Goal: Task Accomplishment & Management: Complete application form

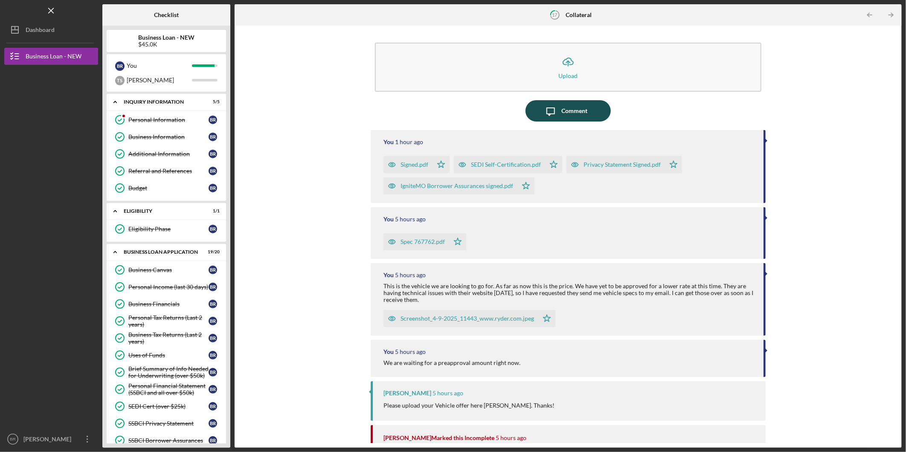
scroll to position [95, 0]
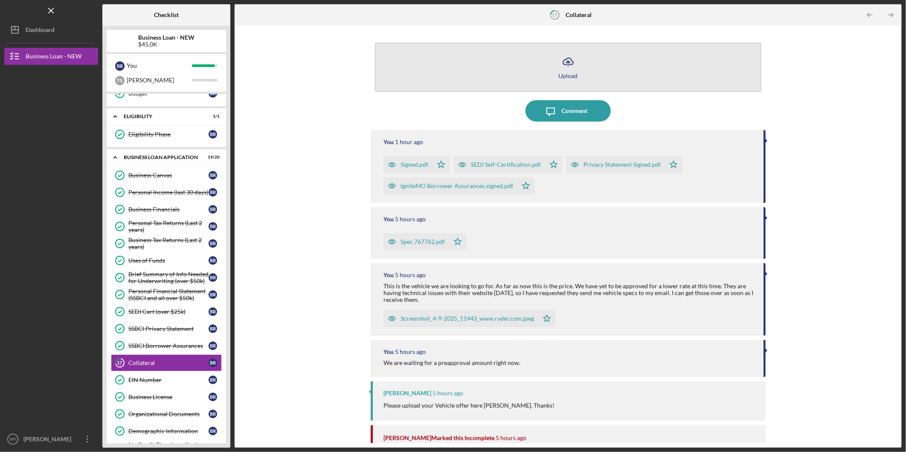
click at [580, 65] on button "Icon/Upload Upload" at bounding box center [568, 67] width 387 height 49
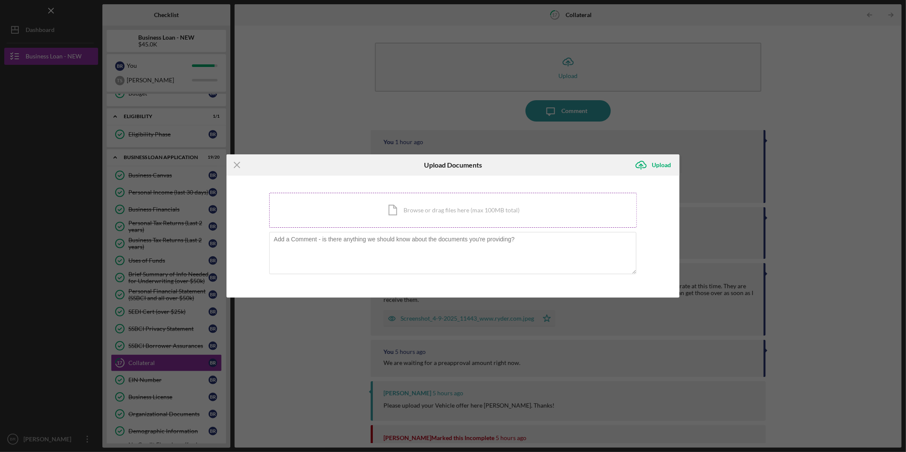
click at [415, 207] on div "Icon/Document Browse or drag files here (max 100MB total) Tap to choose files o…" at bounding box center [453, 210] width 368 height 35
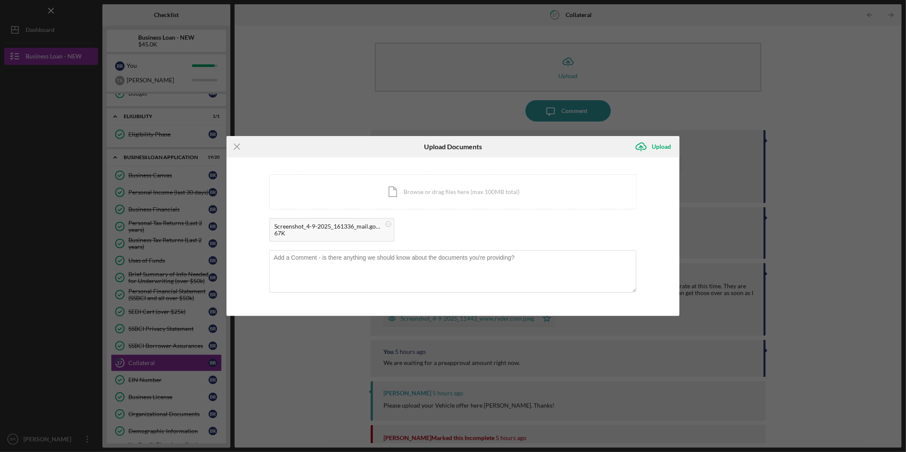
click at [335, 230] on div "67K" at bounding box center [327, 233] width 107 height 7
click at [333, 230] on div "67K" at bounding box center [327, 233] width 107 height 7
click at [655, 145] on div "Upload" at bounding box center [661, 146] width 19 height 17
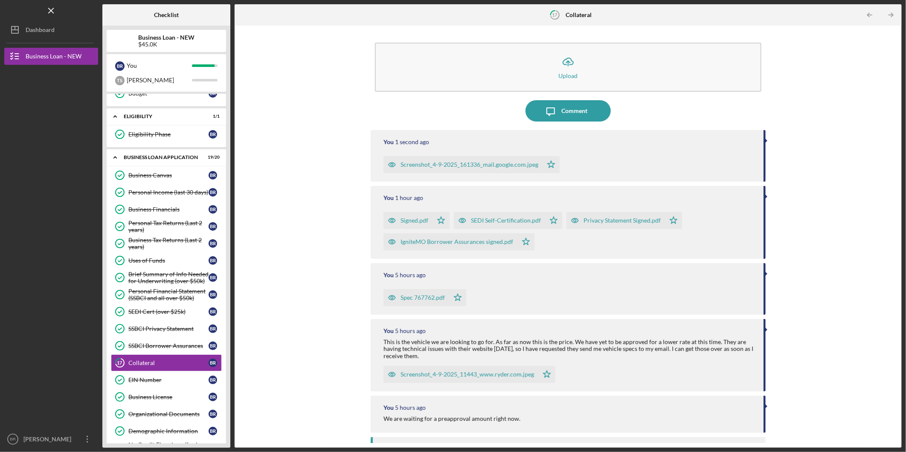
click at [459, 165] on div "Screenshot_4-9-2025_161336_mail.google.com.jpeg" at bounding box center [470, 164] width 138 height 7
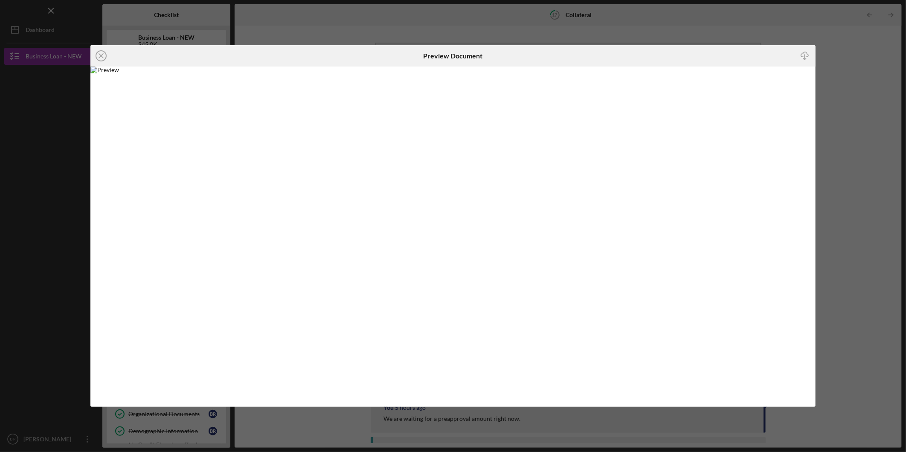
click at [713, 40] on div "Icon/Close Preview Document Icon/Download" at bounding box center [453, 226] width 906 height 452
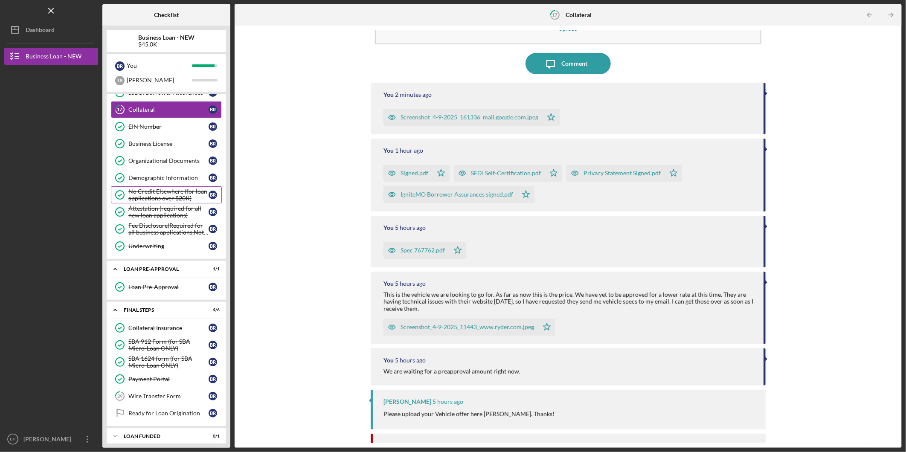
scroll to position [357, 0]
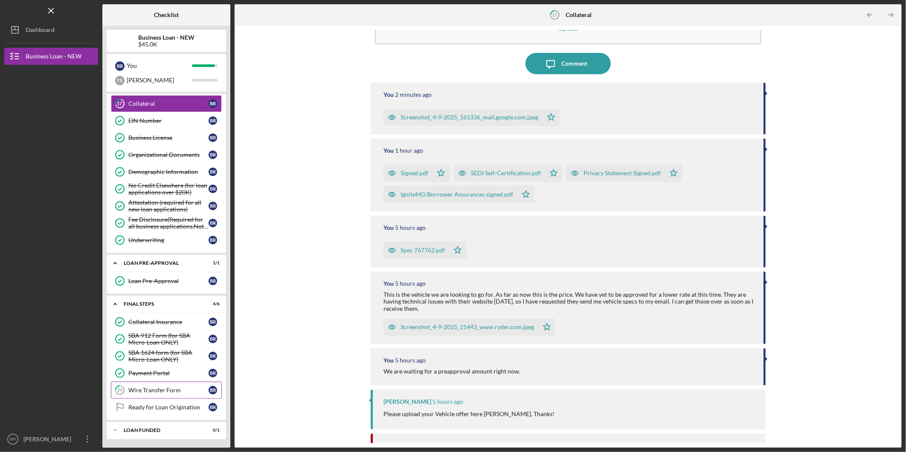
click at [176, 390] on div "Wire Transfer Form" at bounding box center [168, 390] width 80 height 7
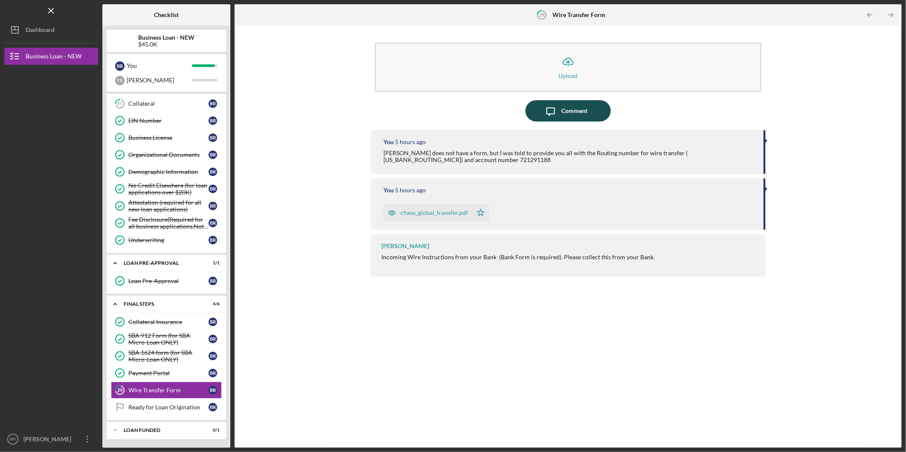
click at [565, 116] on div "Comment" at bounding box center [575, 110] width 26 height 21
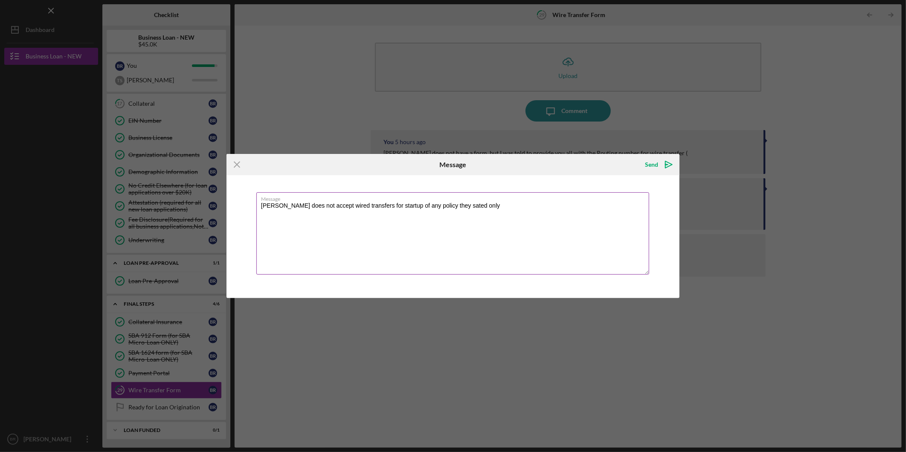
click at [468, 210] on textarea "[PERSON_NAME] does not accept wired transfers for startup of any policy they sa…" at bounding box center [452, 233] width 393 height 82
click at [370, 205] on textarea "Geico does not accept wired transfers for startup of any policy they sated only…" at bounding box center [452, 233] width 393 height 82
click at [602, 205] on textarea "Geico does not accept wired transfers for the startup of any policy they sated …" at bounding box center [452, 233] width 393 height 82
type textarea "Geico does not accept wired transfers for the startup of any policy they sated …"
click at [633, 202] on label "Message" at bounding box center [455, 197] width 388 height 9
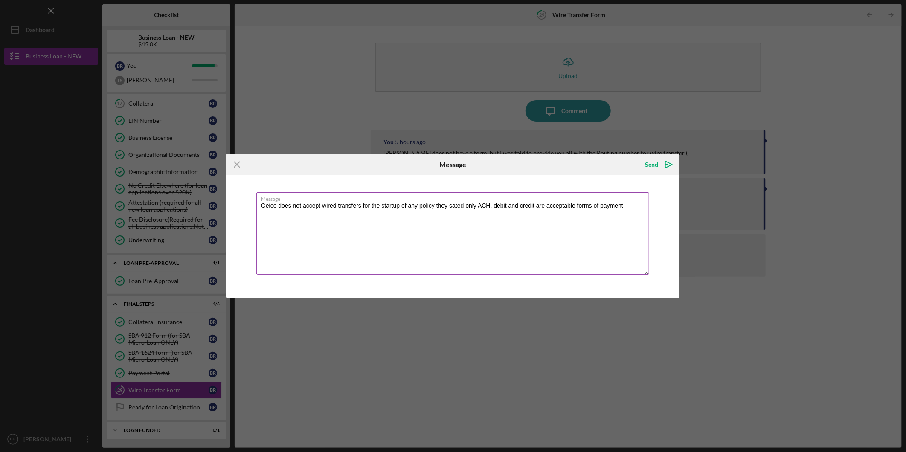
click at [633, 202] on textarea "Geico does not accept wired transfers for the startup of any policy they sated …" at bounding box center [452, 233] width 393 height 82
click at [629, 207] on textarea "Geico does not accept wired transfers for the startup of any policy they sated …" at bounding box center [452, 233] width 393 height 82
drag, startPoint x: 665, startPoint y: 164, endPoint x: 659, endPoint y: 163, distance: 5.7
click at [664, 163] on icon "Icon/icon-invite-send" at bounding box center [668, 164] width 21 height 21
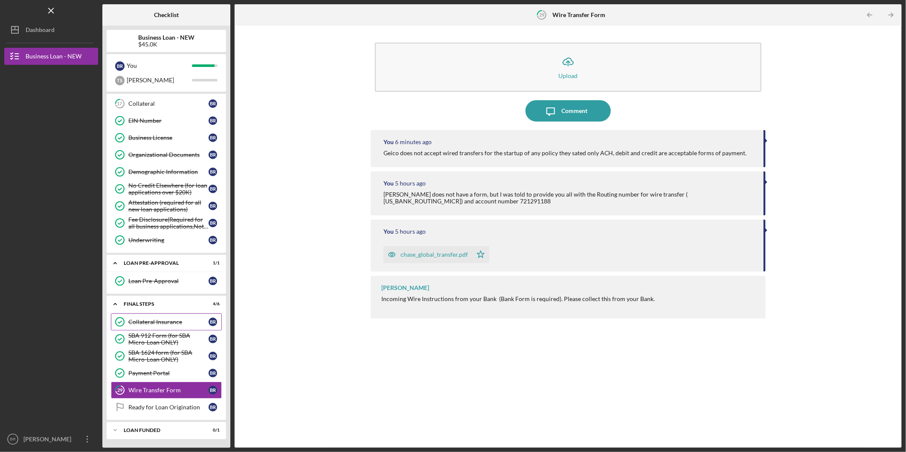
click at [168, 325] on div "Collateral Insurance" at bounding box center [168, 322] width 80 height 7
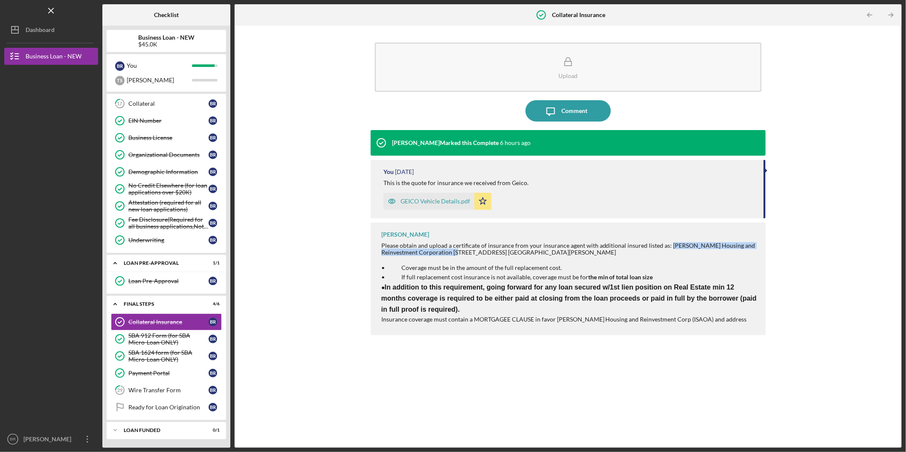
drag, startPoint x: 666, startPoint y: 245, endPoint x: 451, endPoint y: 253, distance: 215.2
click at [451, 253] on div "Please obtain and upload a certificate of insurance from your insurance agent w…" at bounding box center [569, 249] width 376 height 14
drag, startPoint x: 451, startPoint y: 253, endPoint x: 444, endPoint y: 250, distance: 7.3
copy div "[PERSON_NAME] Housing and Reinvestment Corporation"
drag, startPoint x: 453, startPoint y: 253, endPoint x: 562, endPoint y: 261, distance: 109.5
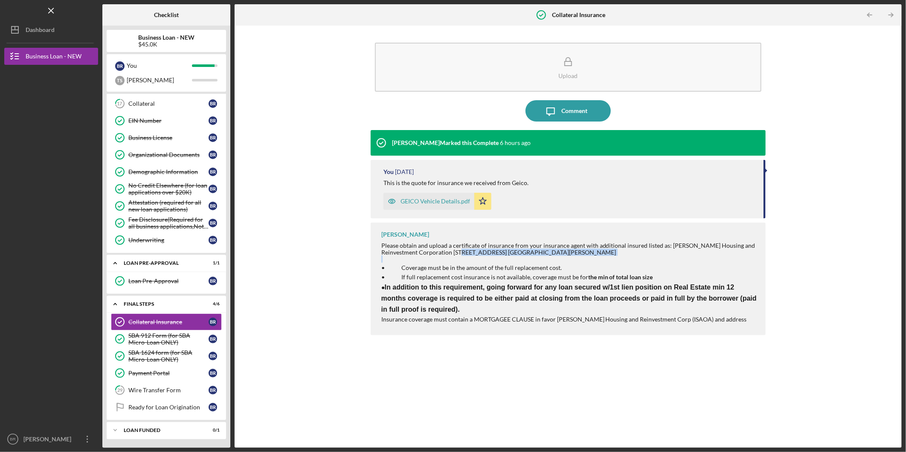
click at [562, 261] on div "Please obtain and upload a certificate of insurance from your insurance agent w…" at bounding box center [569, 283] width 376 height 82
drag, startPoint x: 562, startPoint y: 261, endPoint x: 564, endPoint y: 254, distance: 7.0
copy div "[STREET_ADDRESS] [GEOGRAPHIC_DATA][PERSON_NAME]"
click at [175, 392] on div "Wire Transfer Form" at bounding box center [168, 390] width 80 height 7
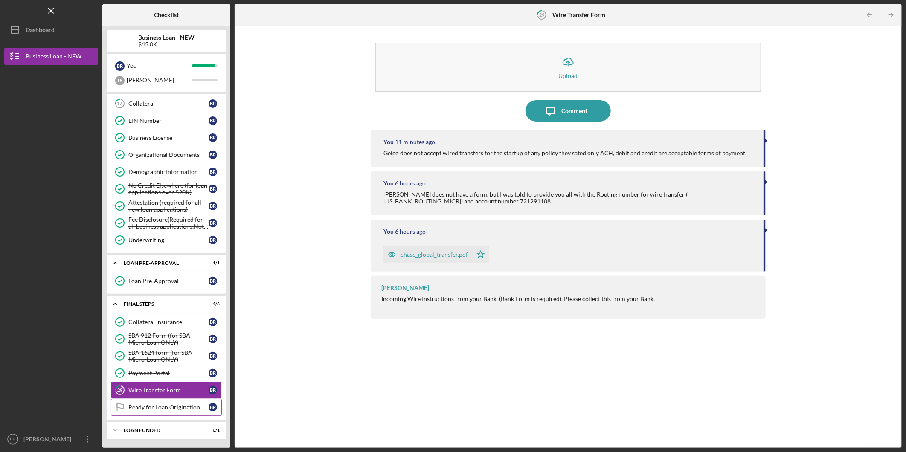
click at [175, 403] on link "Ready for Loan Origination Ready for Loan Origination B R" at bounding box center [166, 407] width 111 height 17
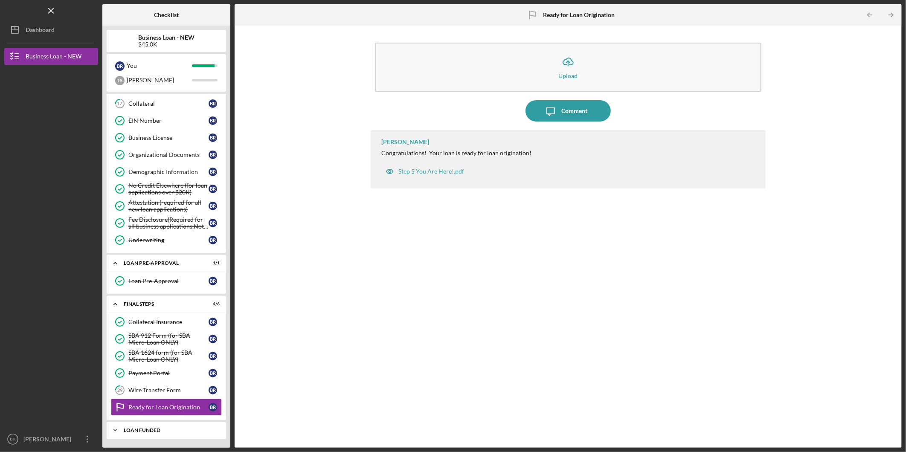
click at [172, 429] on div "LOAN FUNDED" at bounding box center [170, 430] width 92 height 5
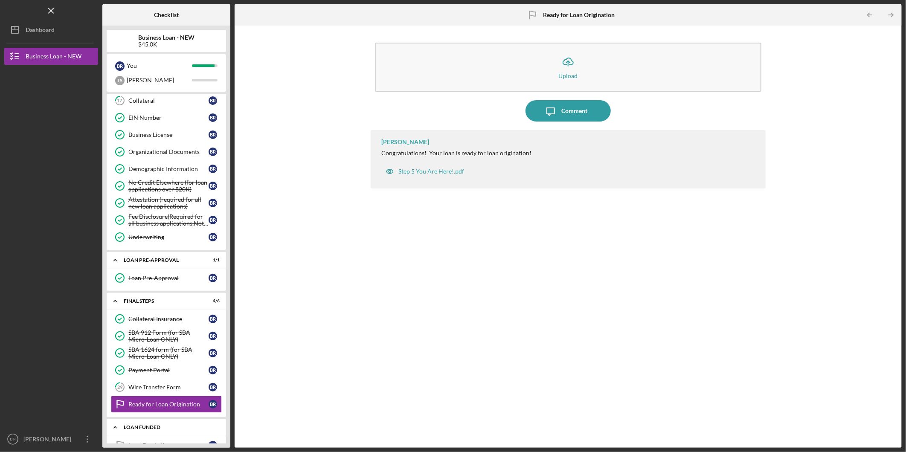
click at [123, 431] on icon "Icon/Expander" at bounding box center [115, 427] width 17 height 17
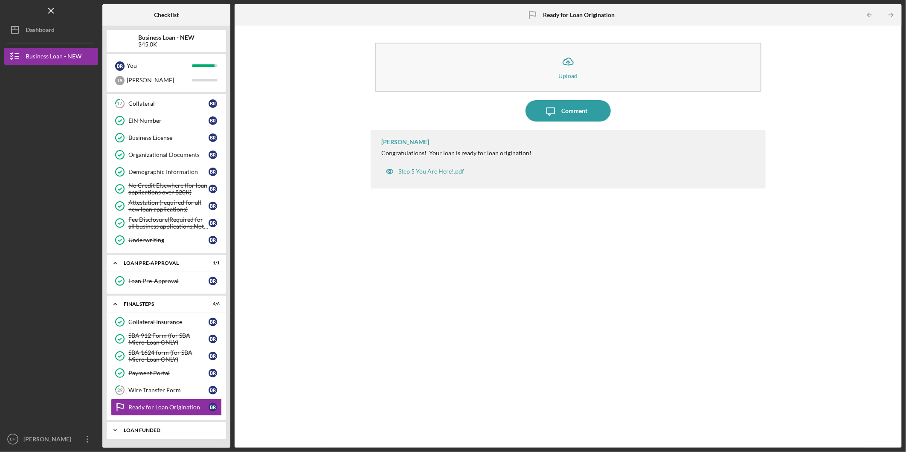
click at [116, 430] on polyline at bounding box center [115, 431] width 3 height 2
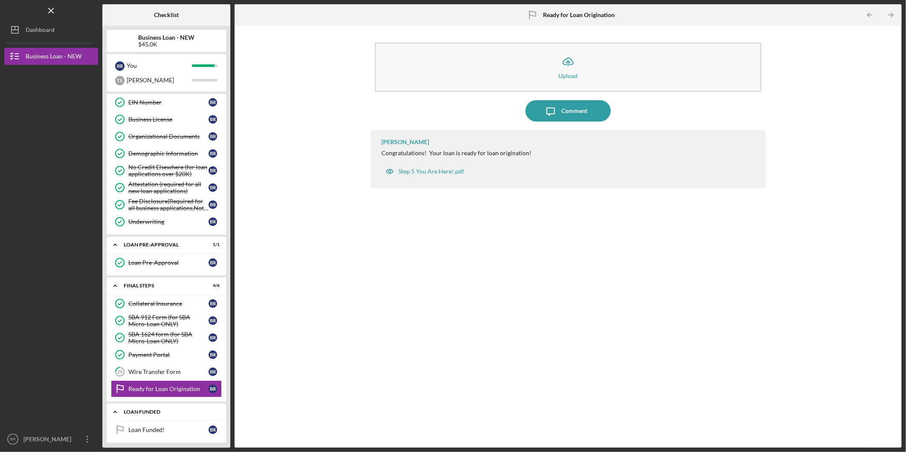
scroll to position [379, 0]
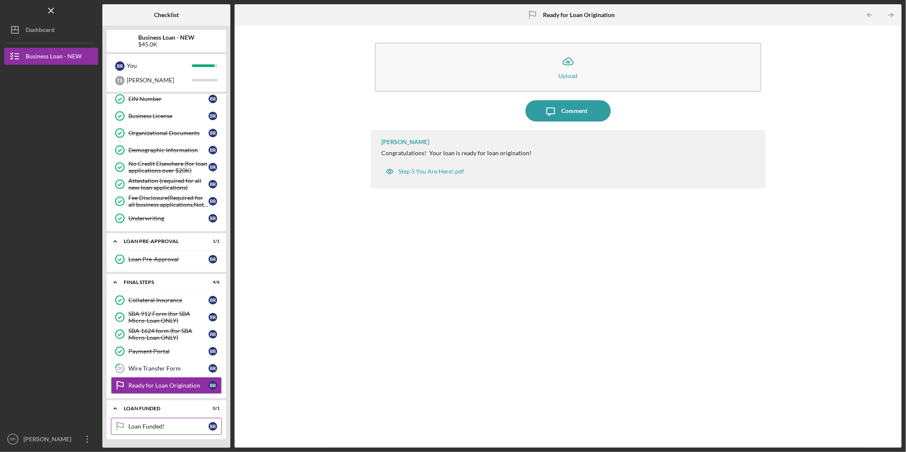
click at [188, 420] on link "Loan Funded! Loan Funded! B R" at bounding box center [166, 426] width 111 height 17
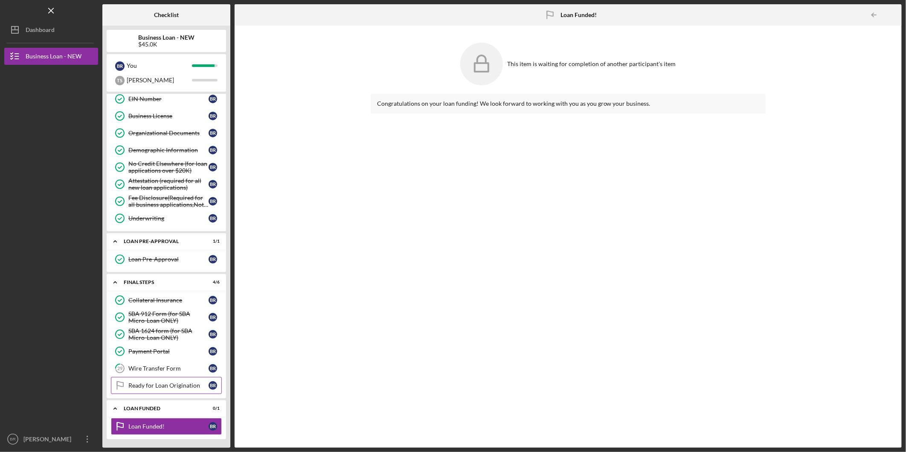
click at [167, 388] on div "Ready for Loan Origination" at bounding box center [168, 385] width 80 height 7
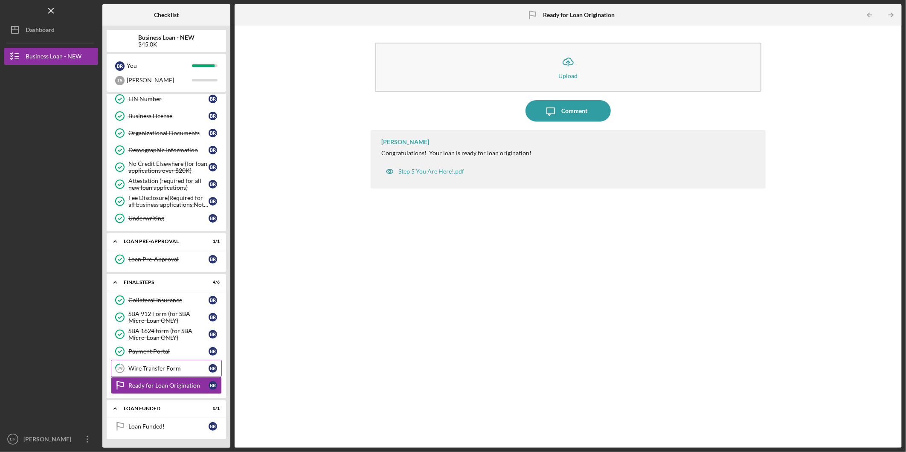
click at [185, 370] on div "Wire Transfer Form" at bounding box center [168, 368] width 80 height 7
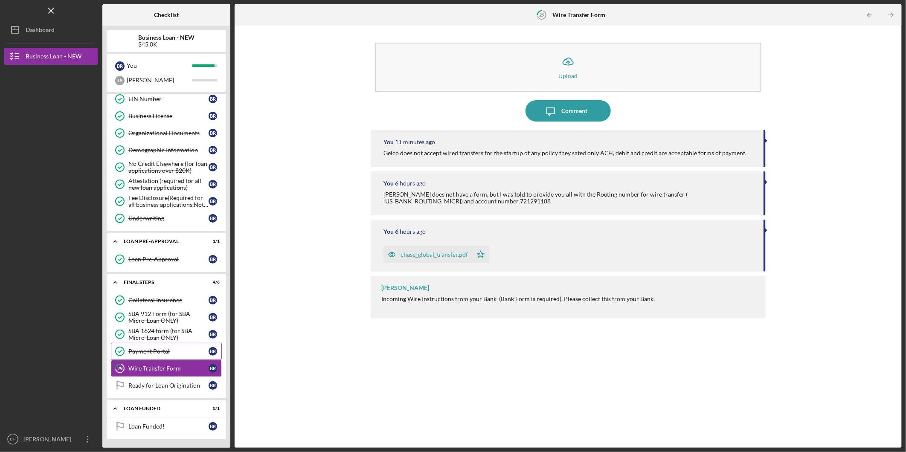
click at [168, 350] on div "Payment Portal" at bounding box center [168, 351] width 80 height 7
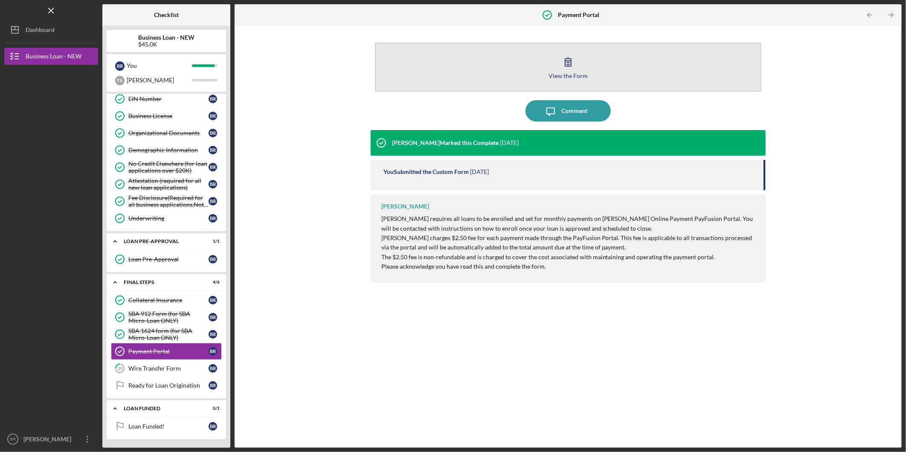
click at [572, 56] on icon "button" at bounding box center [568, 61] width 21 height 21
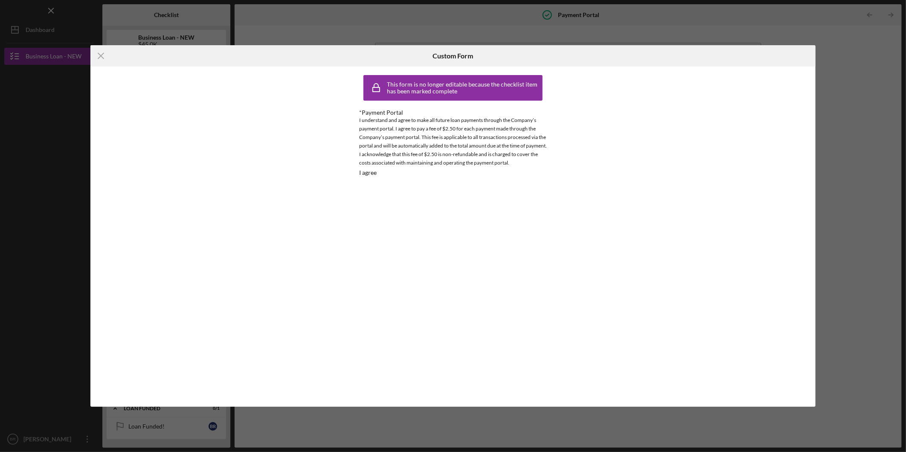
click at [808, 31] on div "Icon/Menu Close Custom Form This form is no longer editable because the checkli…" at bounding box center [453, 226] width 906 height 452
click at [101, 54] on icon "Icon/Menu Close" at bounding box center [100, 55] width 21 height 21
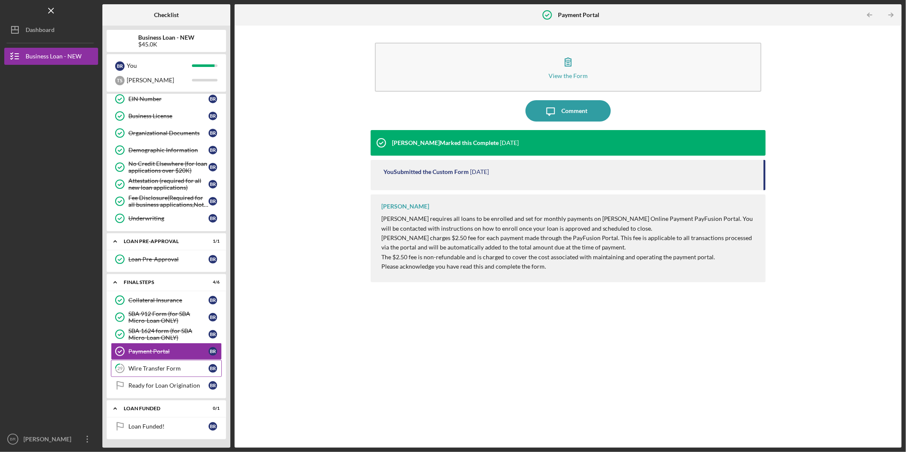
click at [173, 366] on div "Wire Transfer Form" at bounding box center [168, 368] width 80 height 7
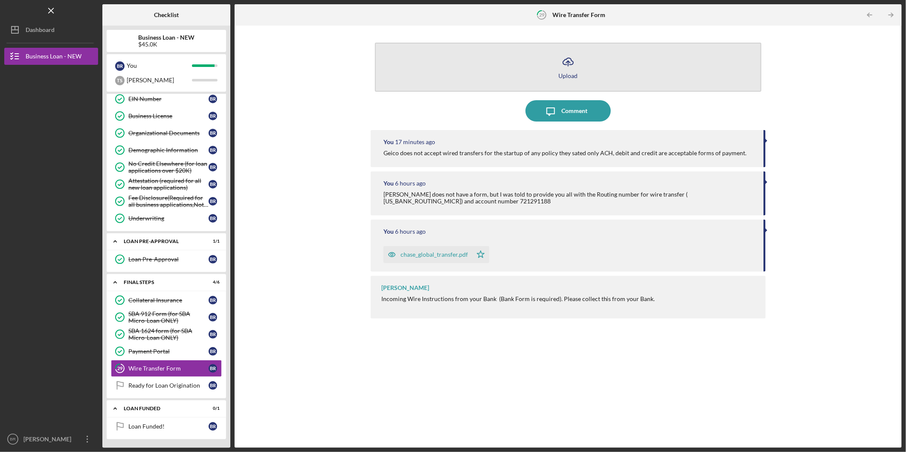
click at [570, 62] on icon "Icon/Upload" at bounding box center [568, 61] width 21 height 21
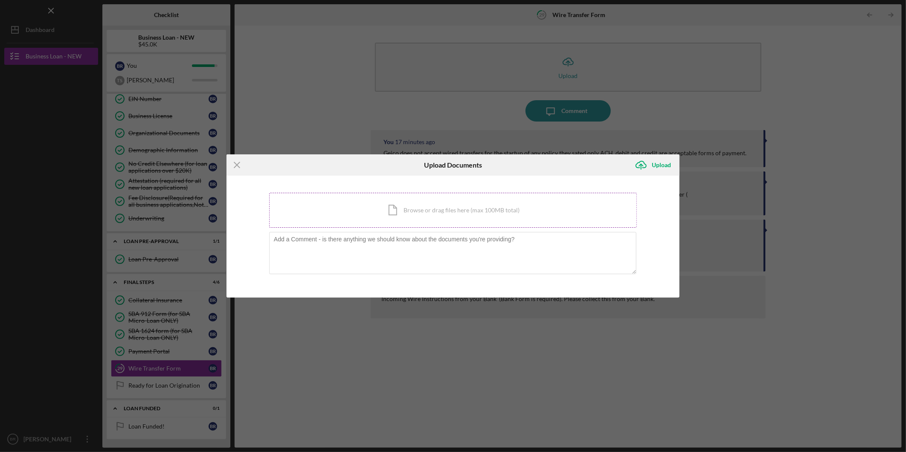
click at [430, 215] on div "Icon/Document Browse or drag files here (max 100MB total) Tap to choose files o…" at bounding box center [453, 210] width 368 height 35
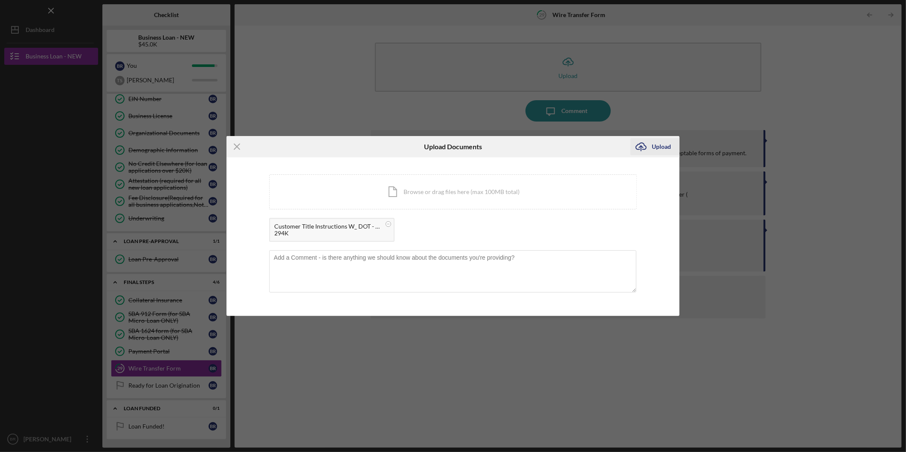
click at [658, 144] on div "Upload" at bounding box center [661, 146] width 19 height 17
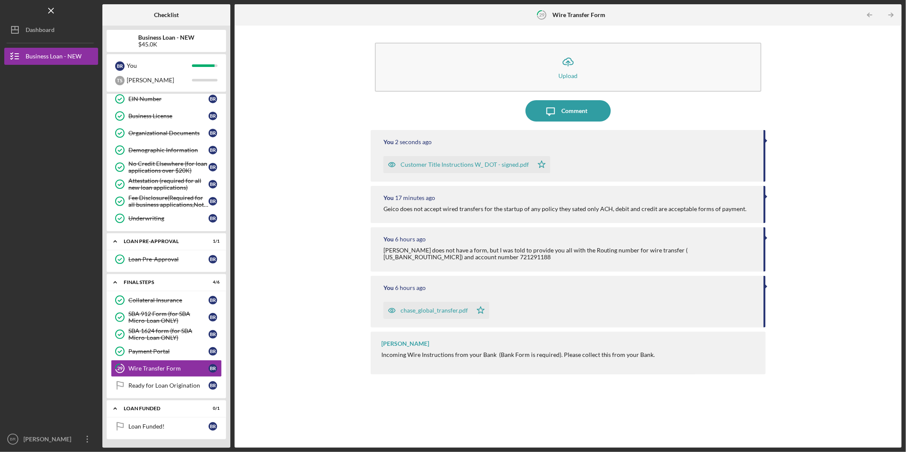
click at [447, 163] on div "Customer Title Instructions W_ DOT - signed.pdf" at bounding box center [465, 164] width 128 height 7
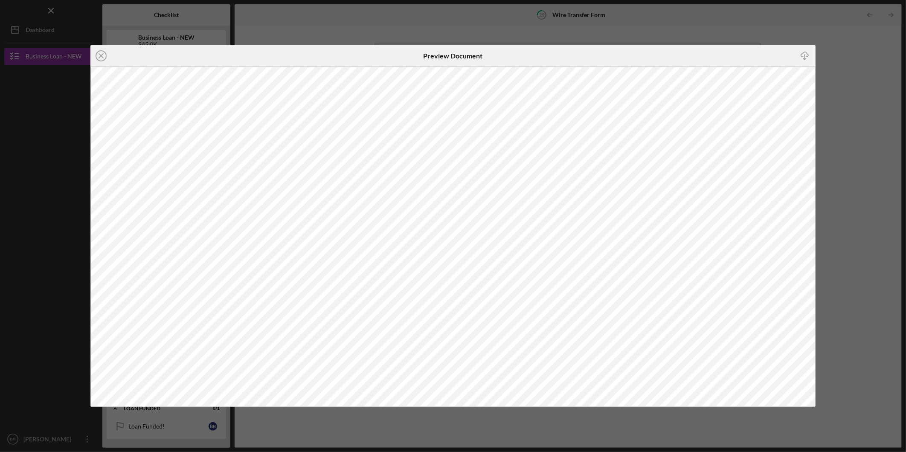
click at [864, 81] on div "Icon/Close Preview Document Icon/Download" at bounding box center [453, 226] width 906 height 452
